Goal: Information Seeking & Learning: Learn about a topic

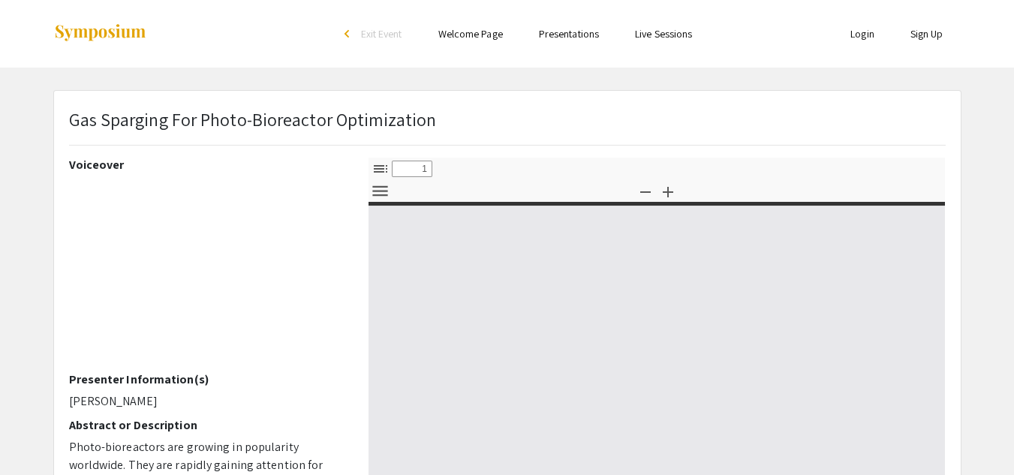
select select "custom"
type input "0"
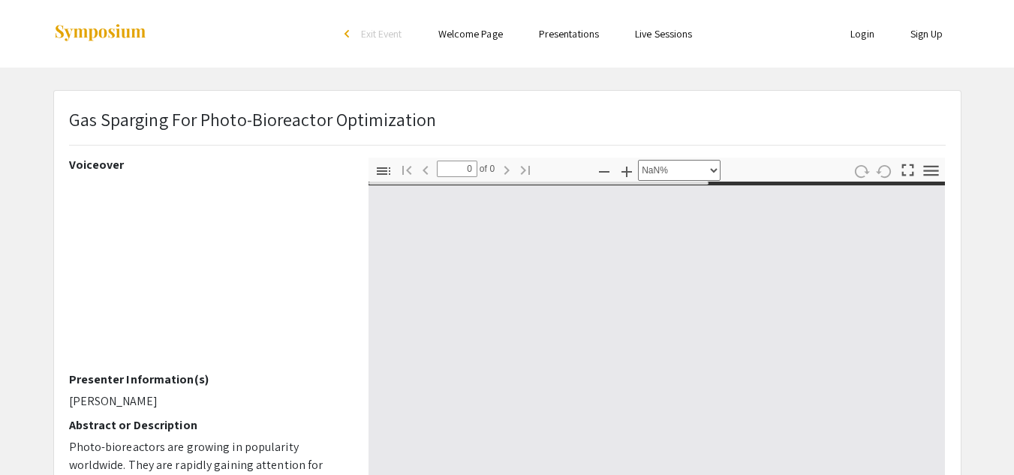
select select "auto"
type input "1"
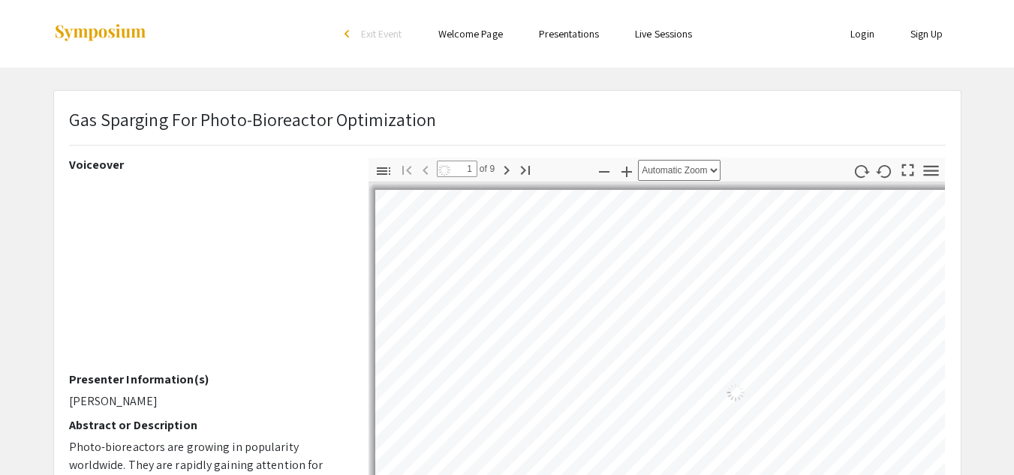
select select "auto"
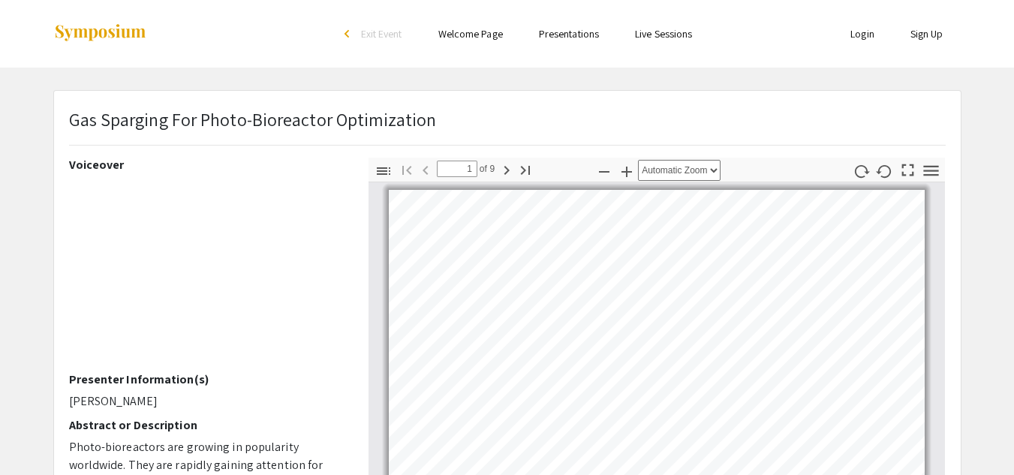
click at [92, 32] on img at bounding box center [100, 33] width 94 height 20
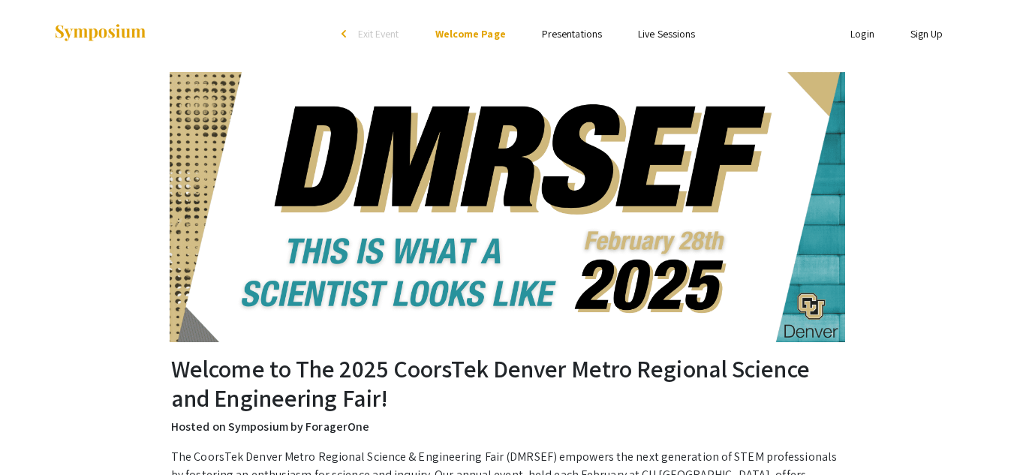
scroll to position [1, 0]
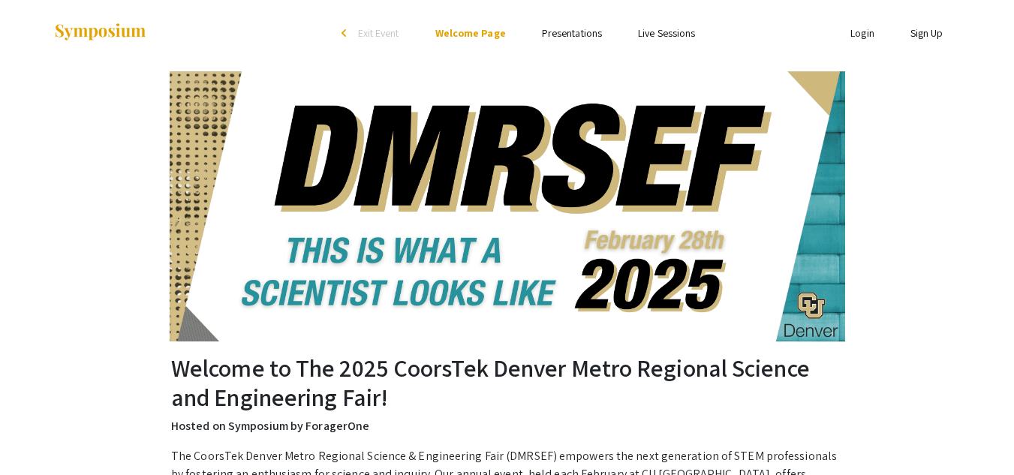
click at [559, 35] on link "Presentations" at bounding box center [572, 33] width 60 height 14
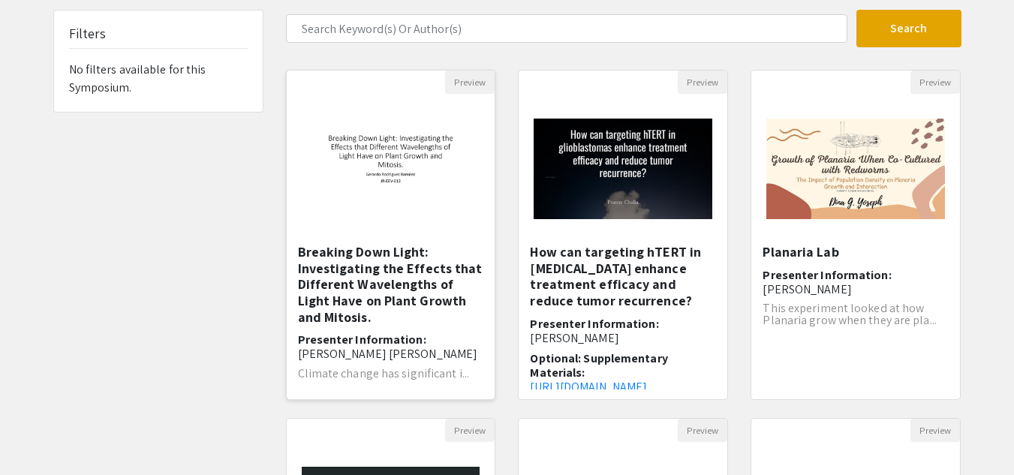
scroll to position [98, 0]
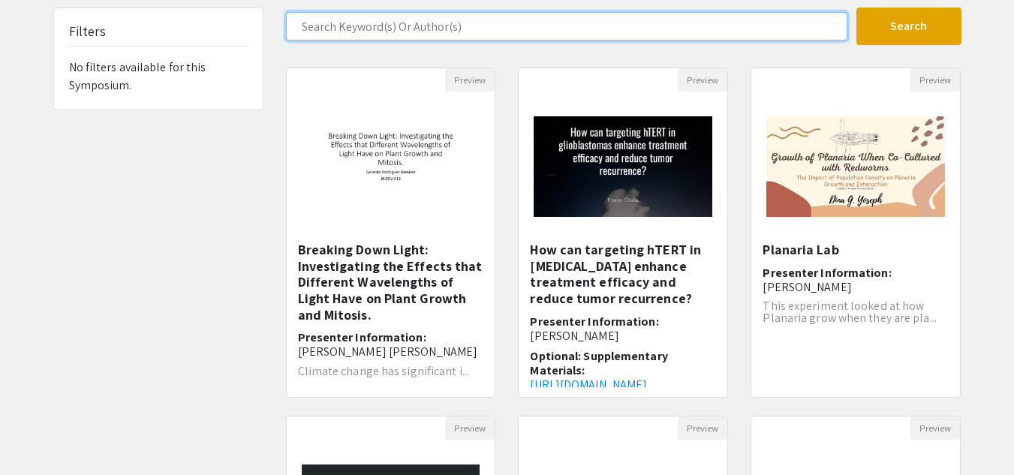
click at [410, 23] on input "Search Keyword(s) Or Author(s)" at bounding box center [566, 26] width 561 height 29
type input "feeling happy"
click at [856, 8] on button "Search" at bounding box center [908, 27] width 105 height 38
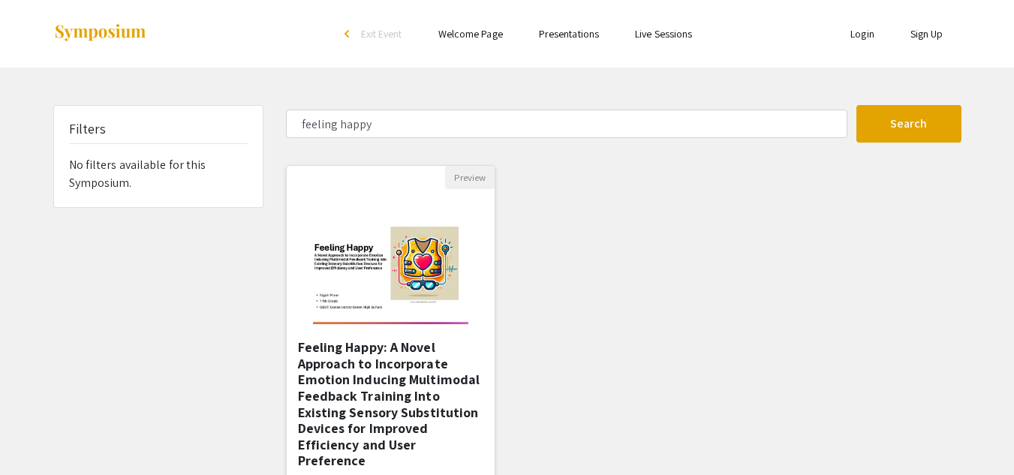
click at [397, 301] on img at bounding box center [390, 264] width 185 height 150
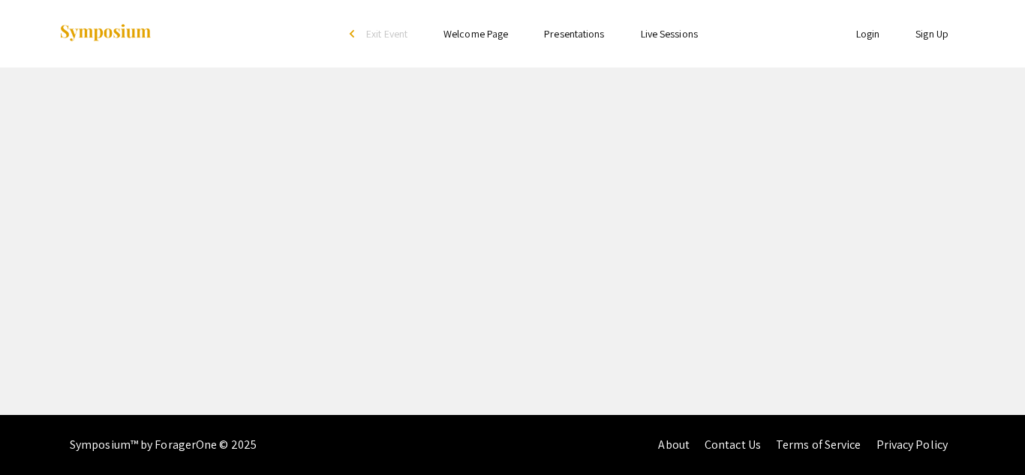
select select "custom"
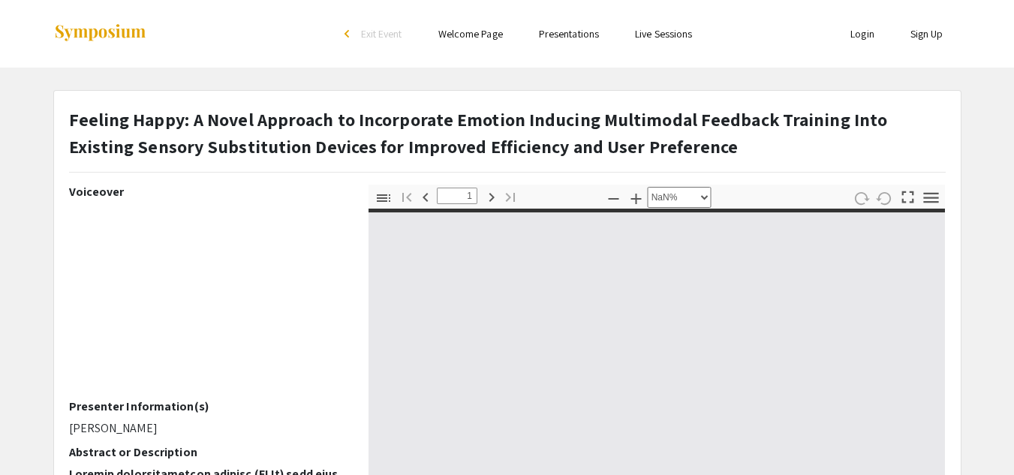
type input "0"
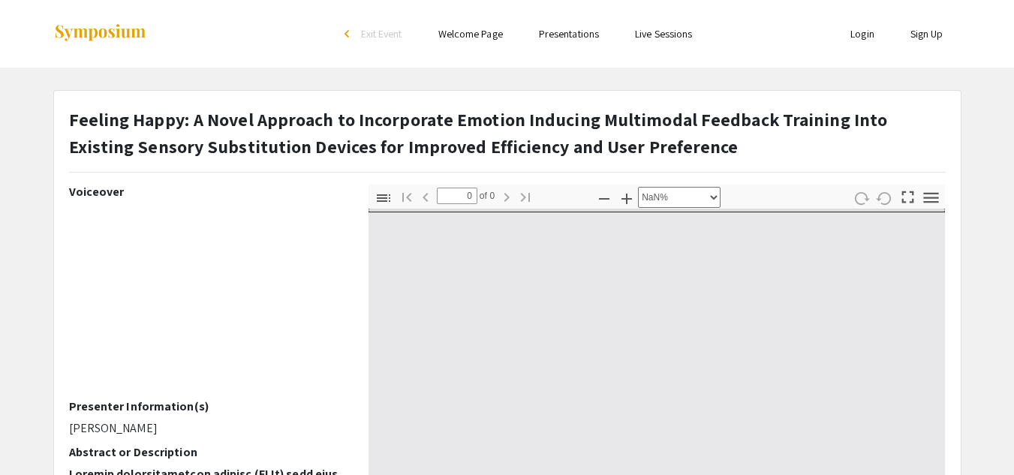
select select "auto"
type input "1"
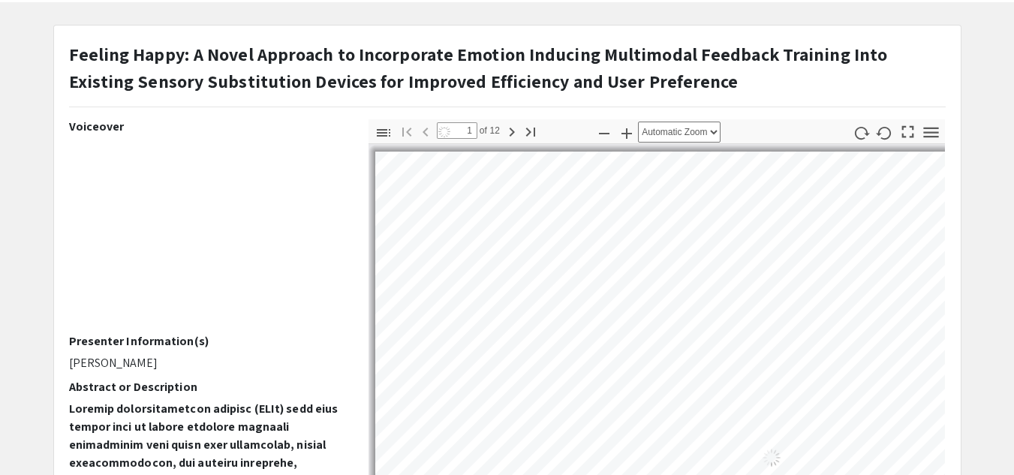
select select "auto"
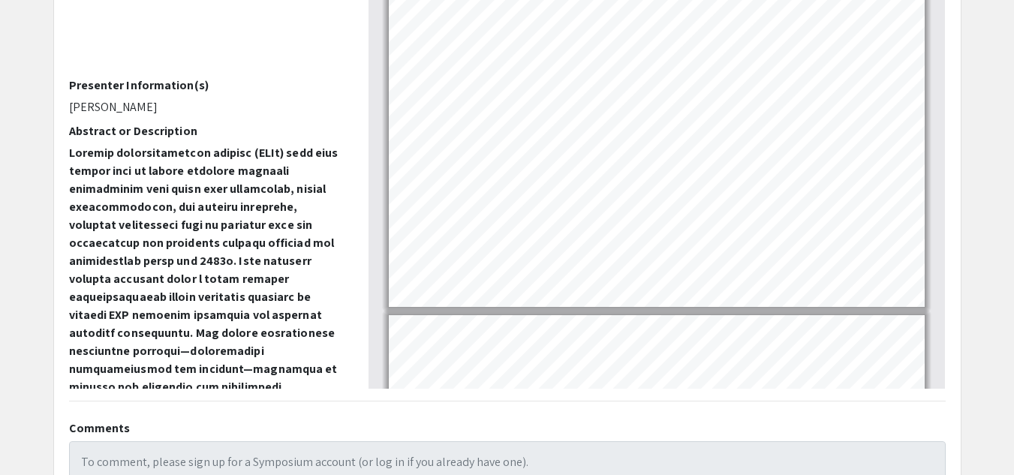
scroll to position [322, 0]
